Goal: Task Accomplishment & Management: Use online tool/utility

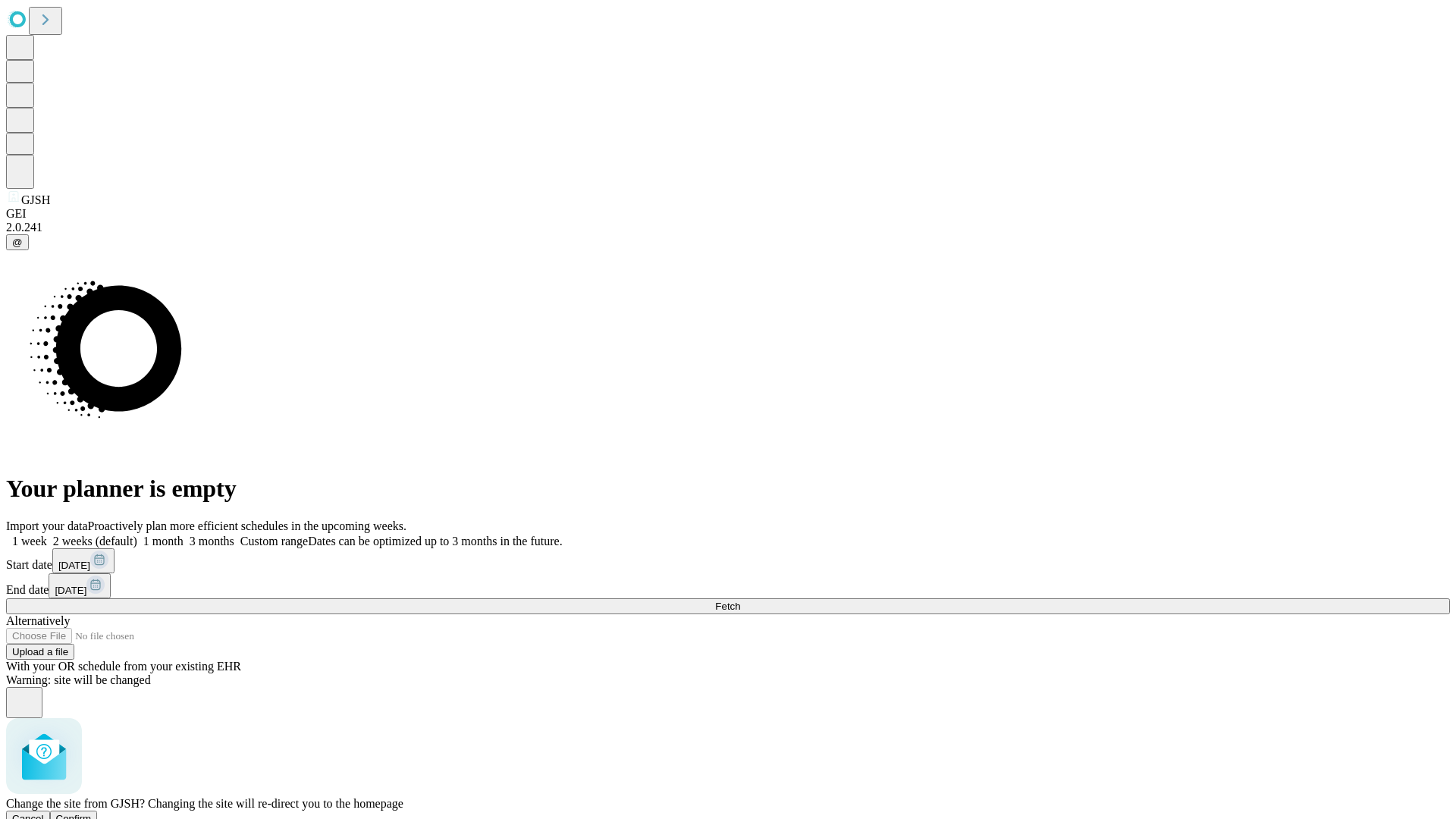
click at [92, 813] on span "Confirm" at bounding box center [74, 818] width 36 height 12
click at [138, 535] on label "2 weeks (default)" at bounding box center [92, 541] width 90 height 13
click at [740, 601] on span "Fetch" at bounding box center [727, 606] width 25 height 12
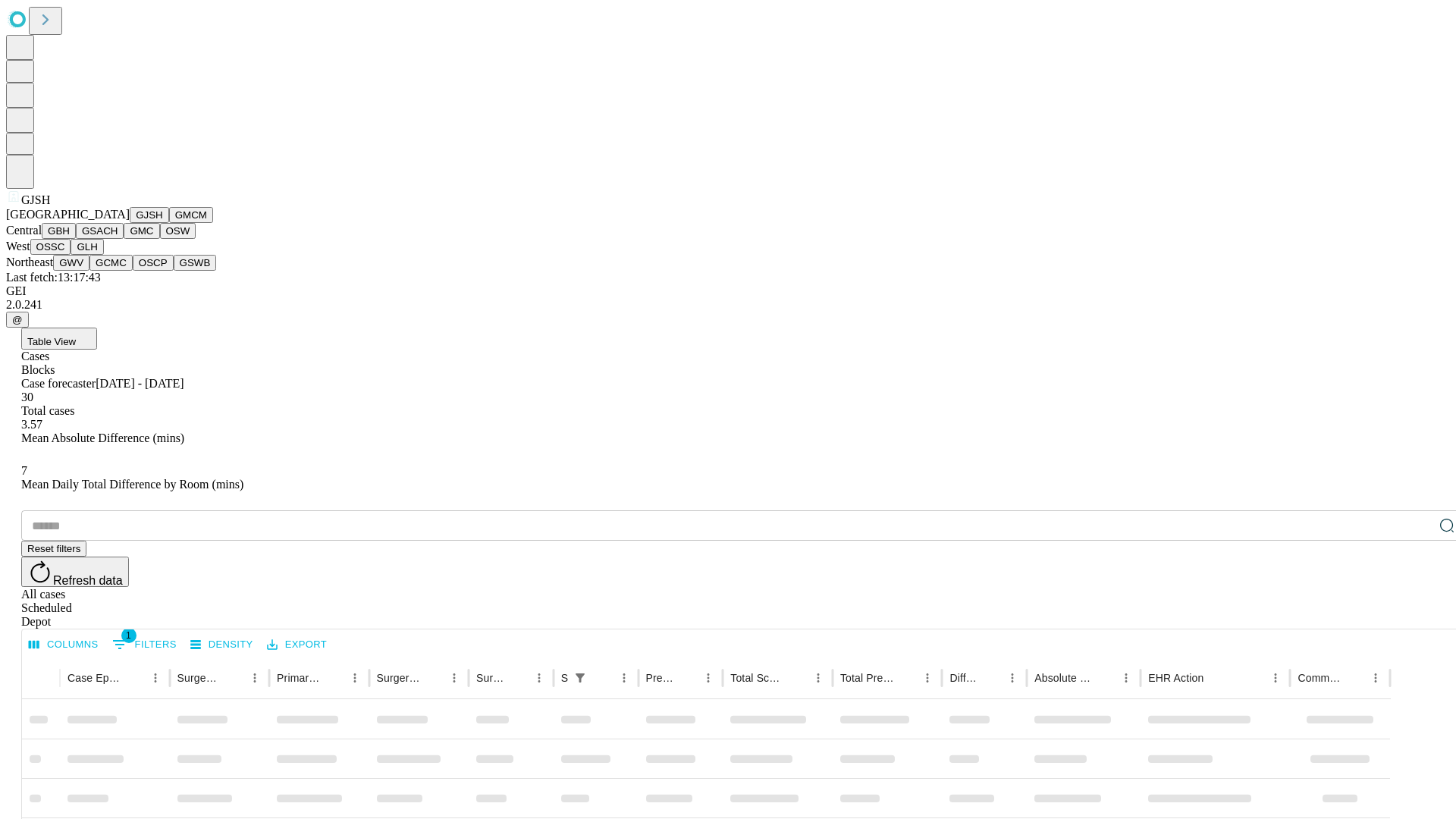
click at [169, 223] on button "GMCM" at bounding box center [191, 214] width 44 height 16
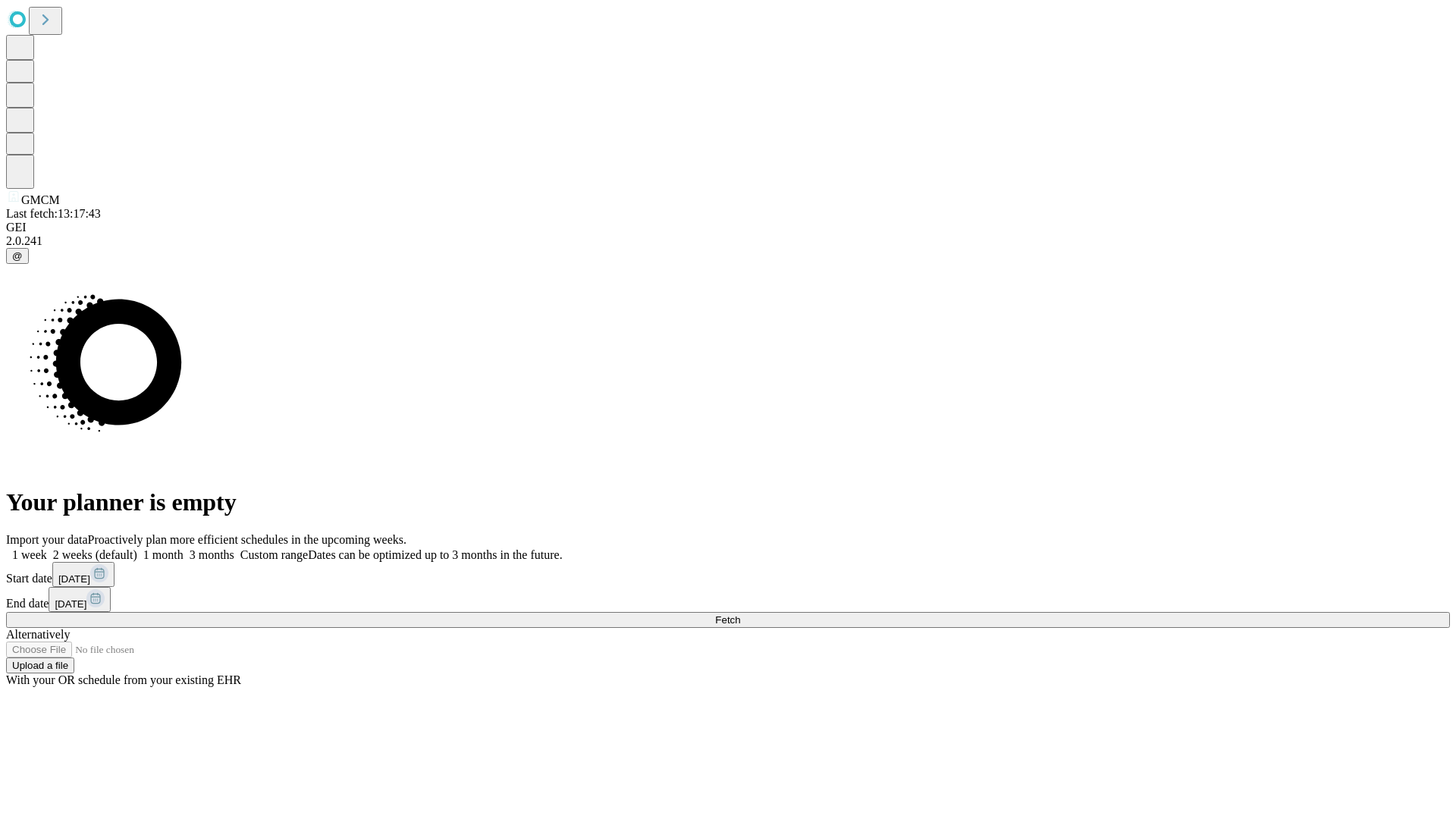
click at [138, 549] on label "2 weeks (default)" at bounding box center [92, 555] width 90 height 13
click at [740, 614] on span "Fetch" at bounding box center [727, 619] width 25 height 12
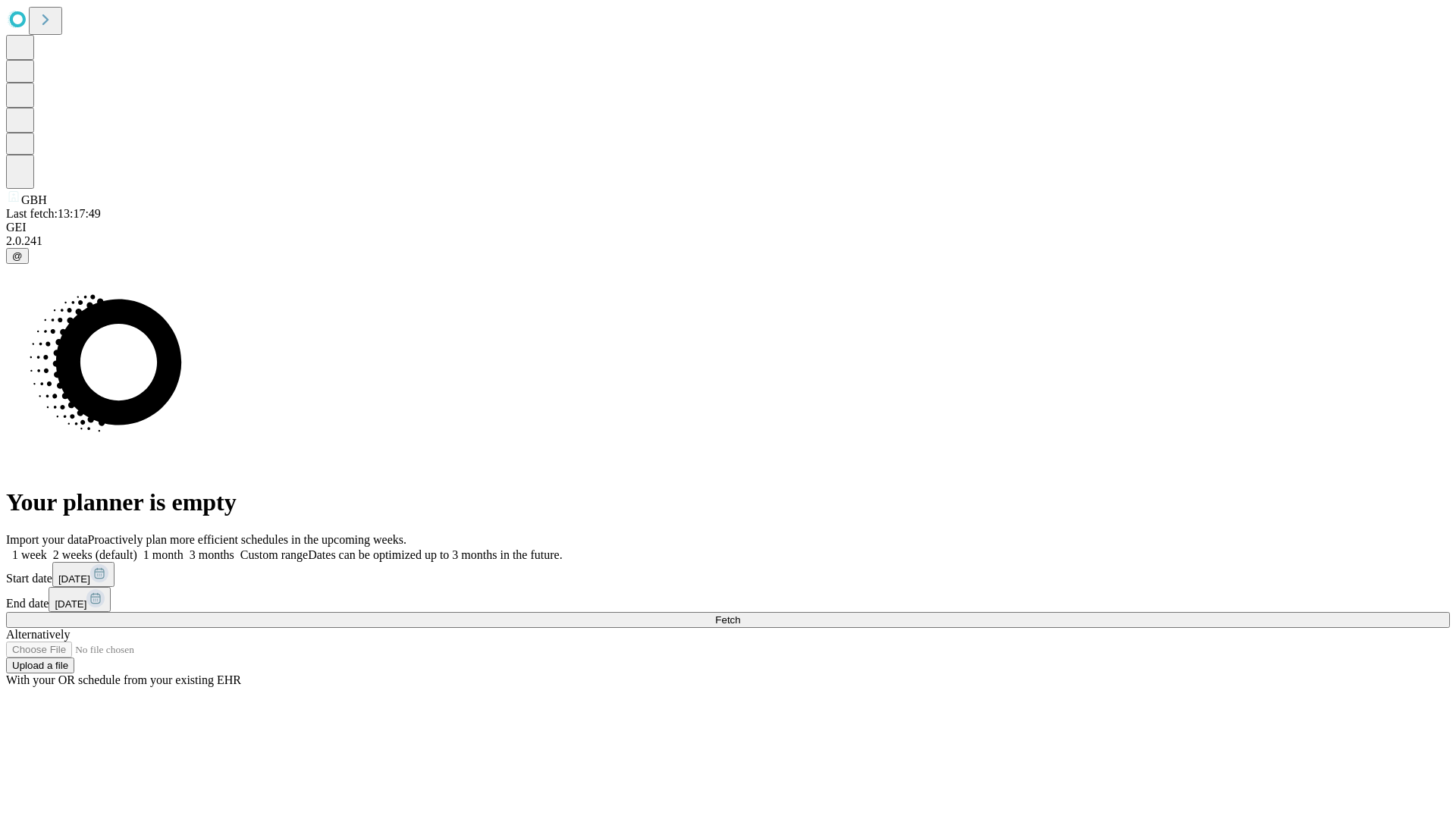
click at [138, 549] on label "2 weeks (default)" at bounding box center [92, 555] width 90 height 13
click at [740, 614] on span "Fetch" at bounding box center [727, 619] width 25 height 12
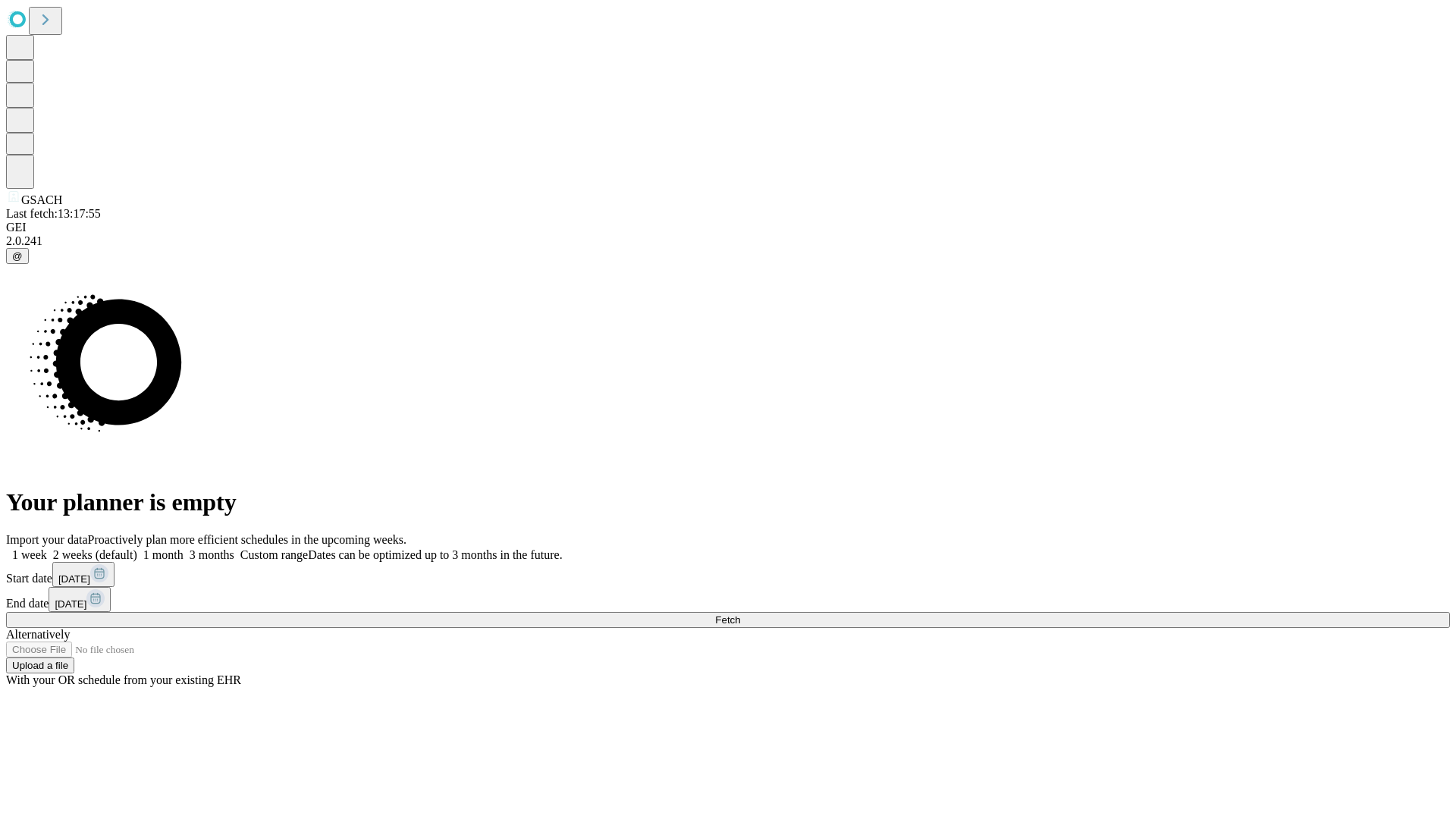
click at [138, 549] on label "2 weeks (default)" at bounding box center [92, 555] width 90 height 13
click at [740, 614] on span "Fetch" at bounding box center [727, 619] width 25 height 12
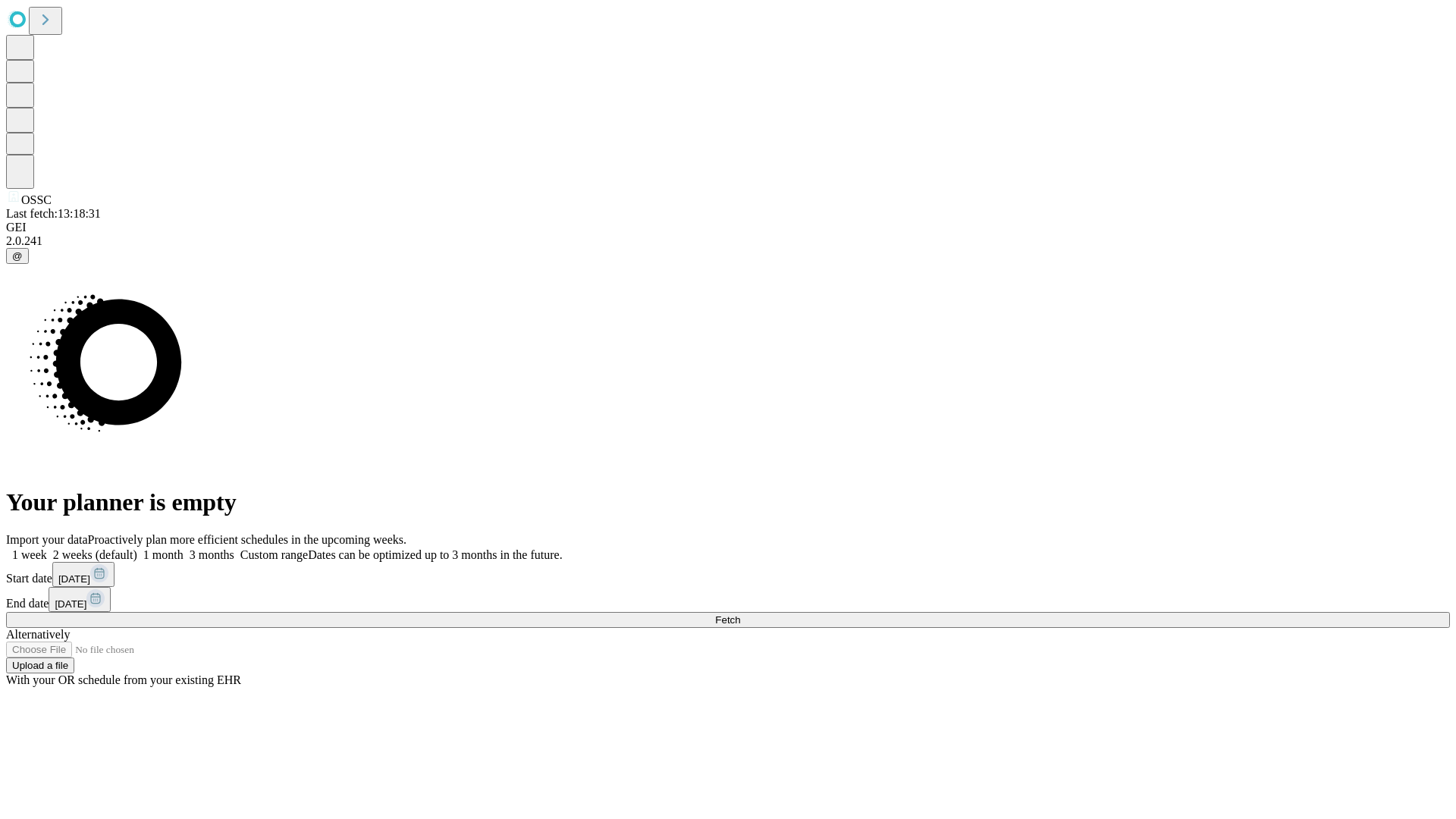
click at [138, 549] on label "2 weeks (default)" at bounding box center [92, 555] width 90 height 13
click at [740, 614] on span "Fetch" at bounding box center [727, 619] width 25 height 12
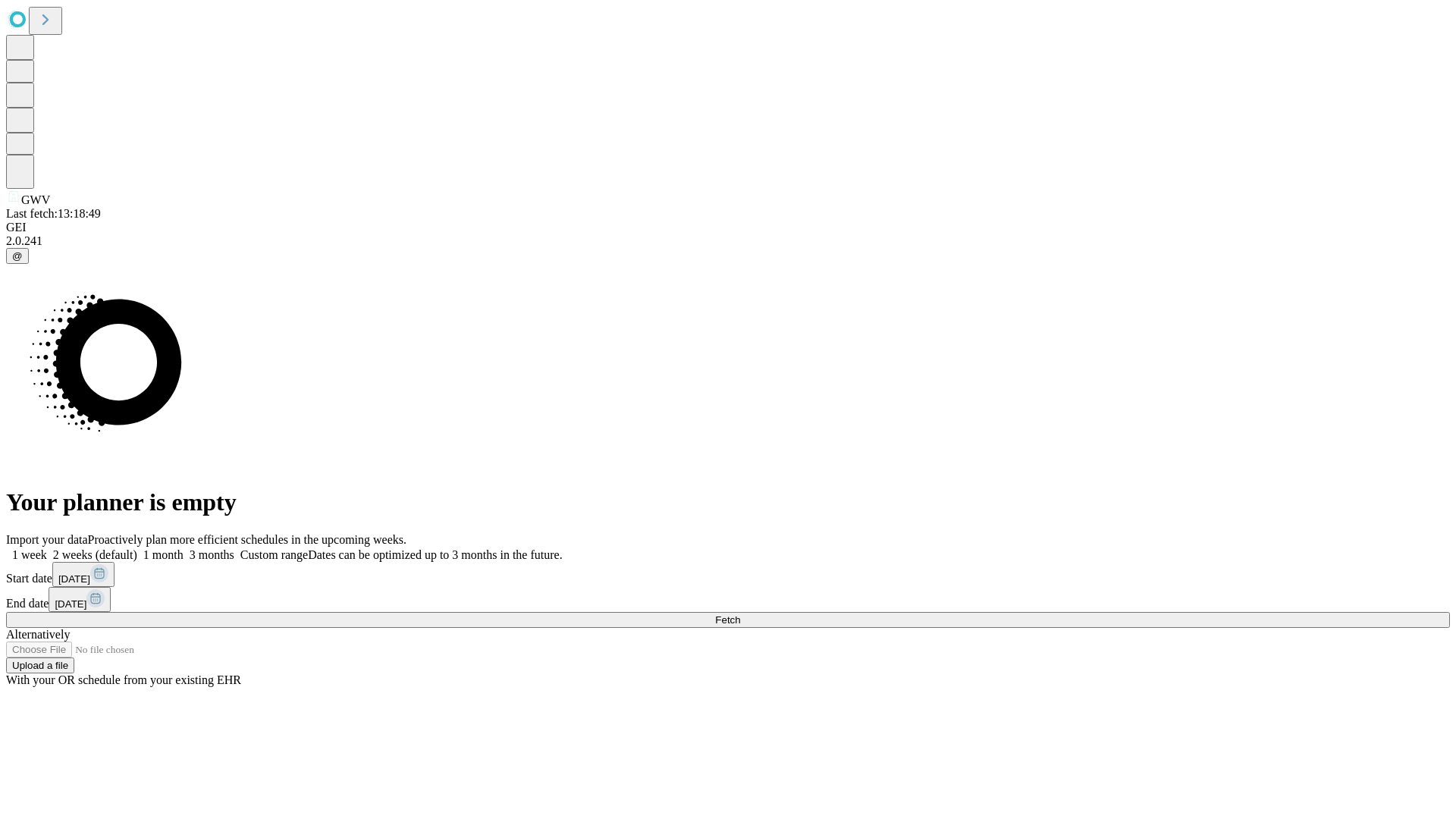
click at [138, 549] on label "2 weeks (default)" at bounding box center [92, 555] width 90 height 13
click at [740, 614] on span "Fetch" at bounding box center [727, 619] width 25 height 12
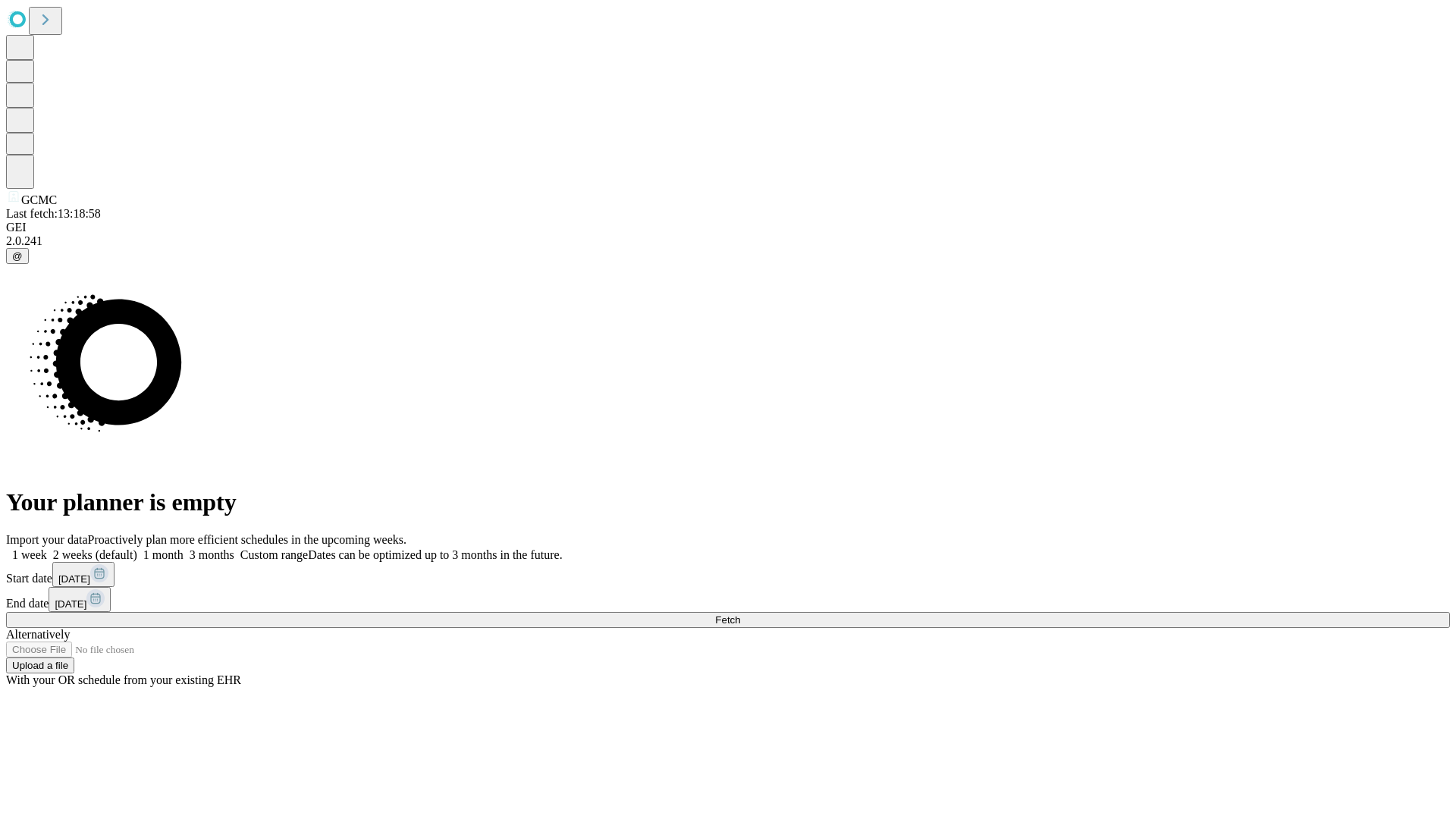
click at [138, 549] on label "2 weeks (default)" at bounding box center [92, 555] width 90 height 13
click at [740, 614] on span "Fetch" at bounding box center [727, 619] width 25 height 12
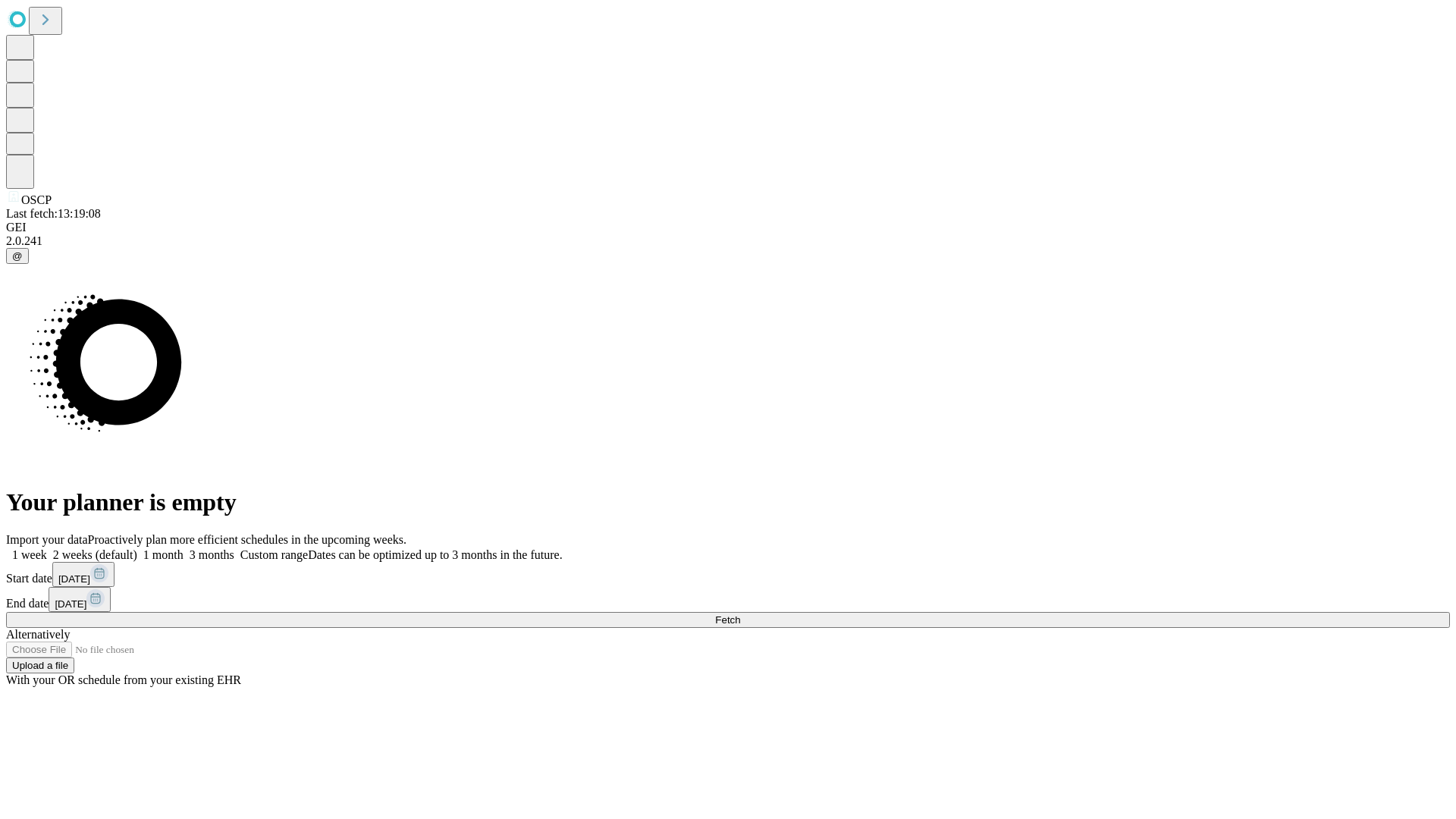
click at [740, 614] on span "Fetch" at bounding box center [727, 619] width 25 height 12
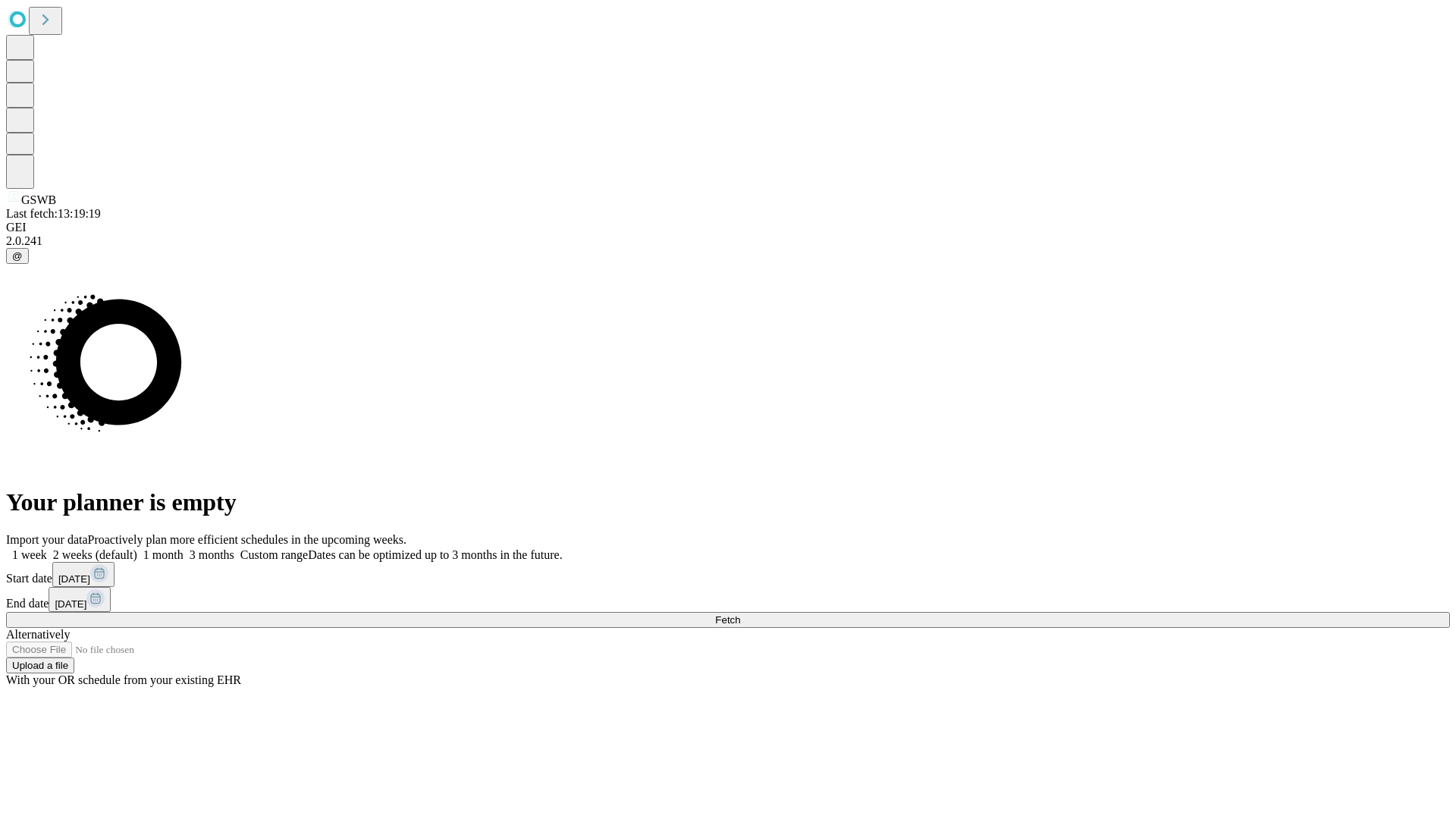
click at [138, 549] on label "2 weeks (default)" at bounding box center [92, 555] width 90 height 13
click at [740, 614] on span "Fetch" at bounding box center [727, 619] width 25 height 12
